Goal: Task Accomplishment & Management: Manage account settings

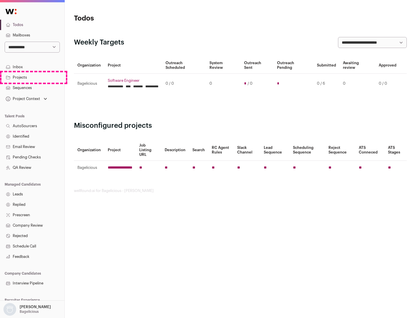
click at [32, 77] on link "Projects" at bounding box center [32, 77] width 64 height 10
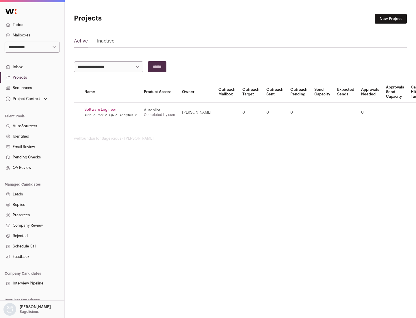
click at [112, 109] on link "Software Engineer" at bounding box center [110, 109] width 53 height 5
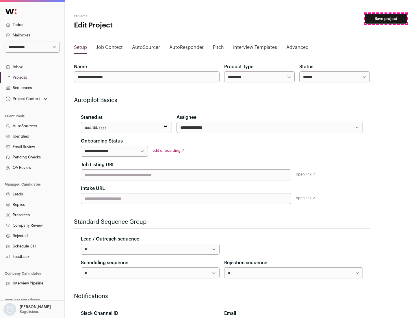
click at [386, 19] on button "Save project" at bounding box center [386, 19] width 42 height 10
